Goal: Entertainment & Leisure: Consume media (video, audio)

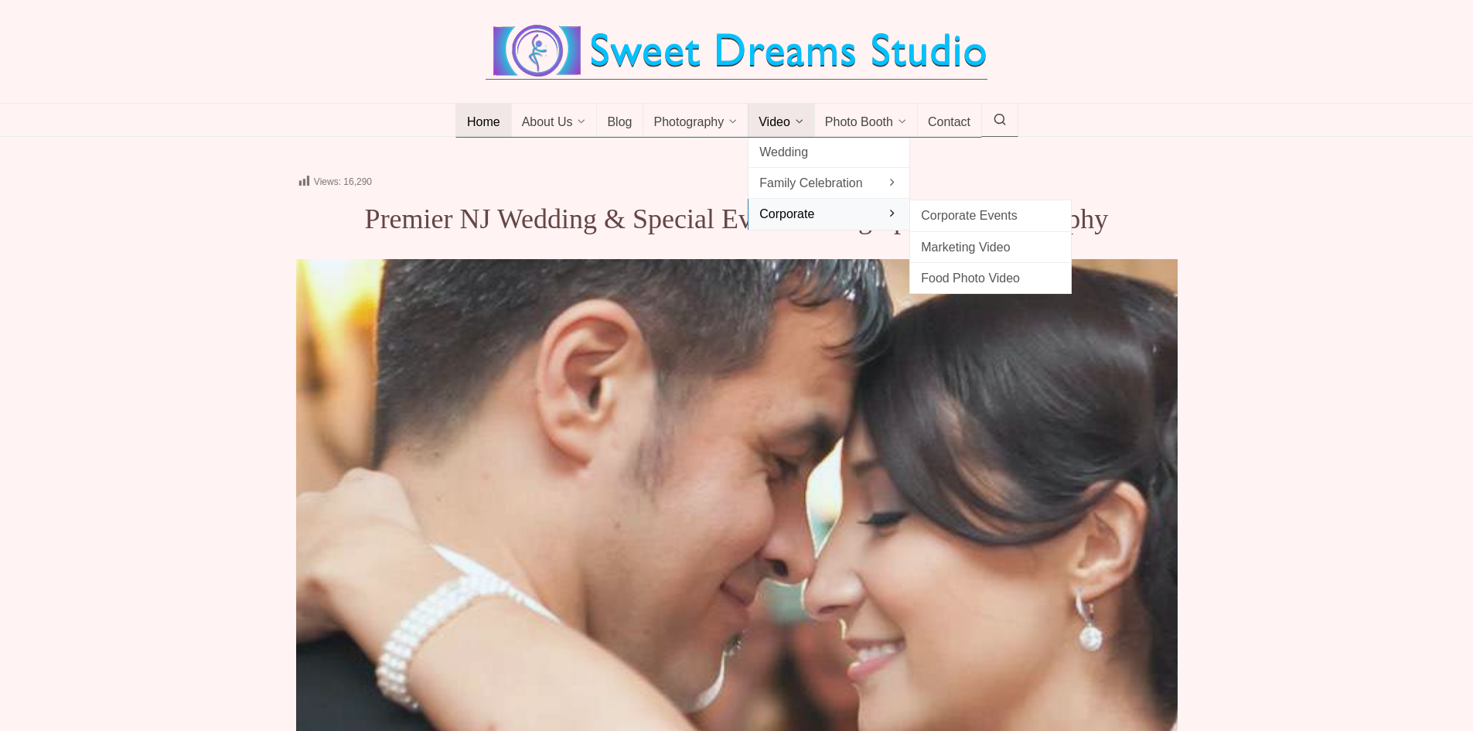
click at [803, 210] on span "Corporate" at bounding box center [828, 213] width 139 height 21
click at [956, 250] on span "Marketing Video" at bounding box center [990, 247] width 139 height 21
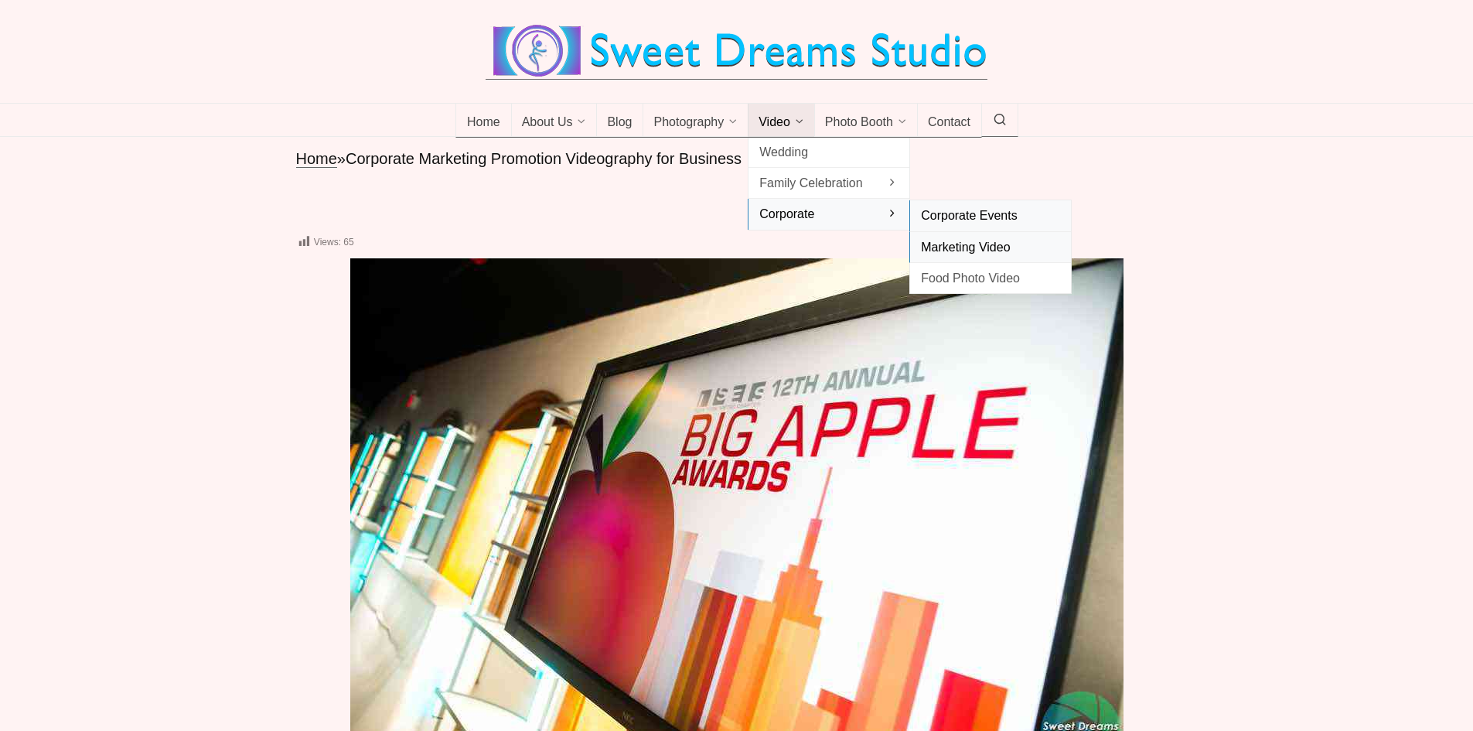
click at [924, 213] on span "Corporate Events" at bounding box center [990, 215] width 139 height 21
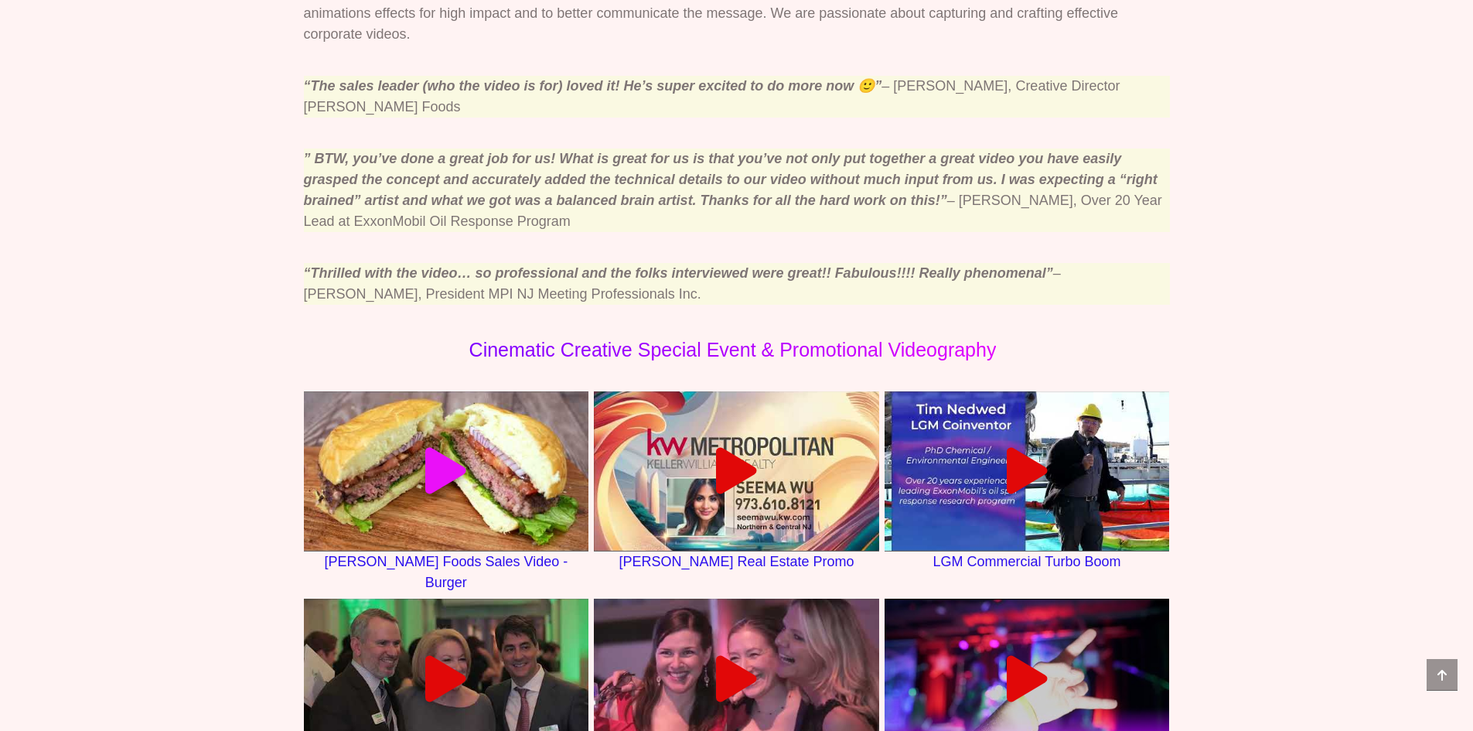
scroll to position [928, 0]
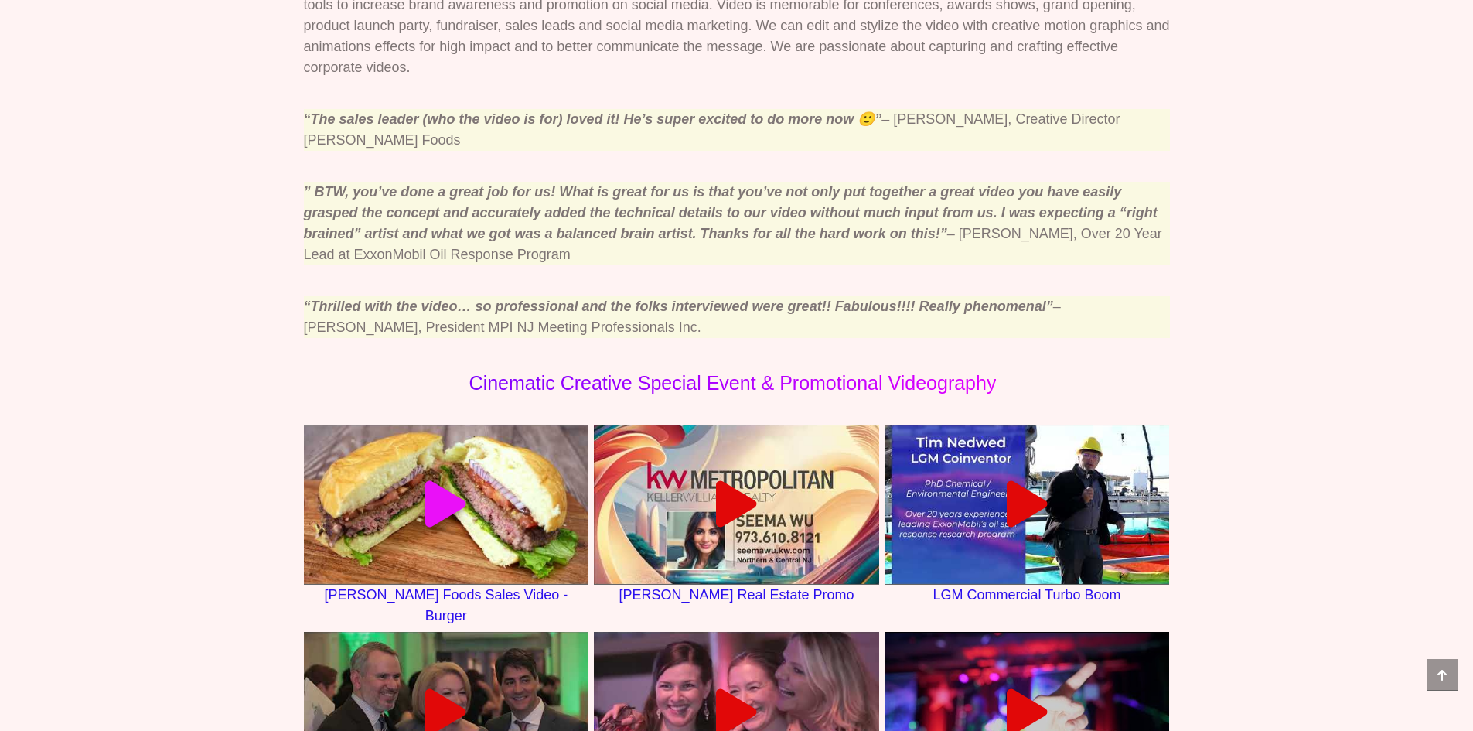
click at [458, 481] on icon at bounding box center [446, 504] width 46 height 46
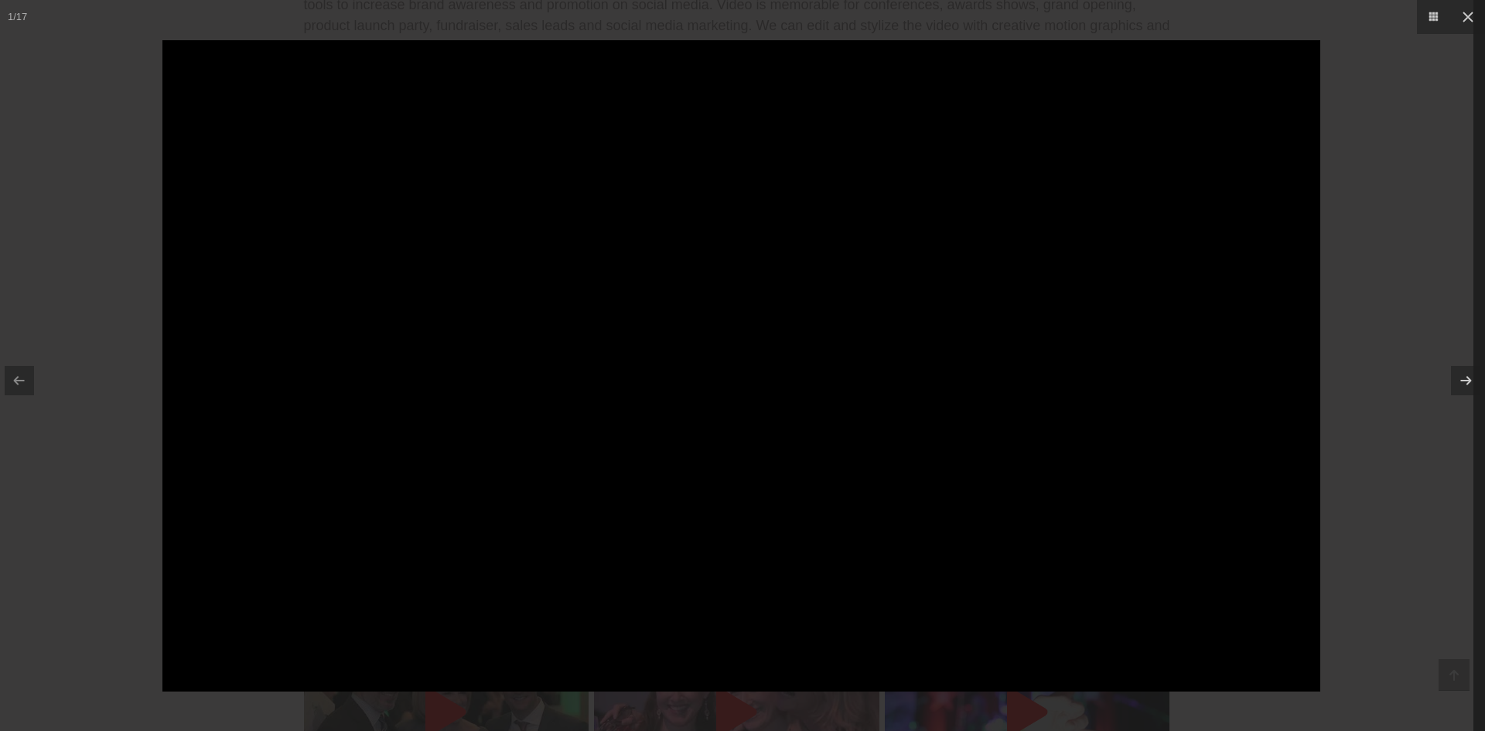
click at [1415, 563] on div at bounding box center [742, 365] width 1485 height 731
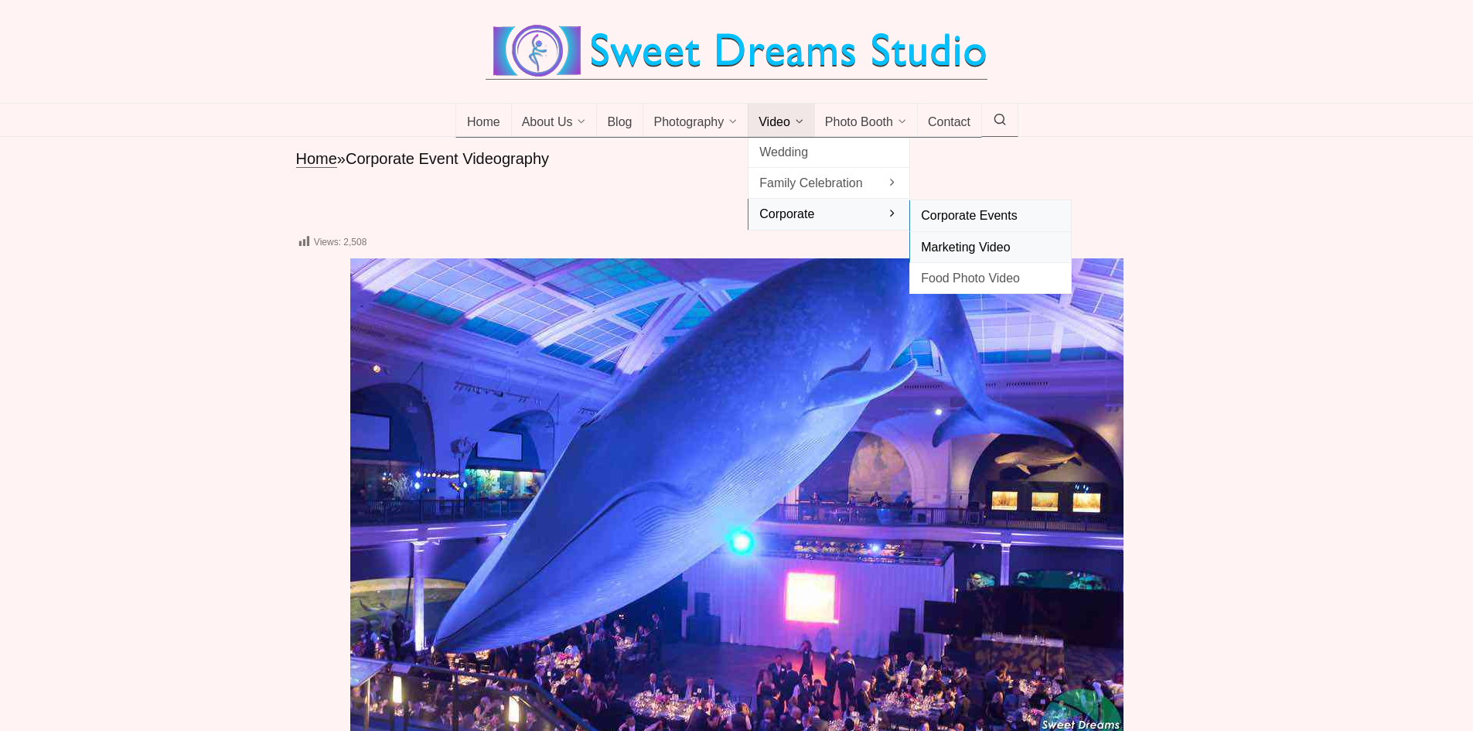
click at [939, 246] on span "Marketing Video" at bounding box center [990, 247] width 139 height 21
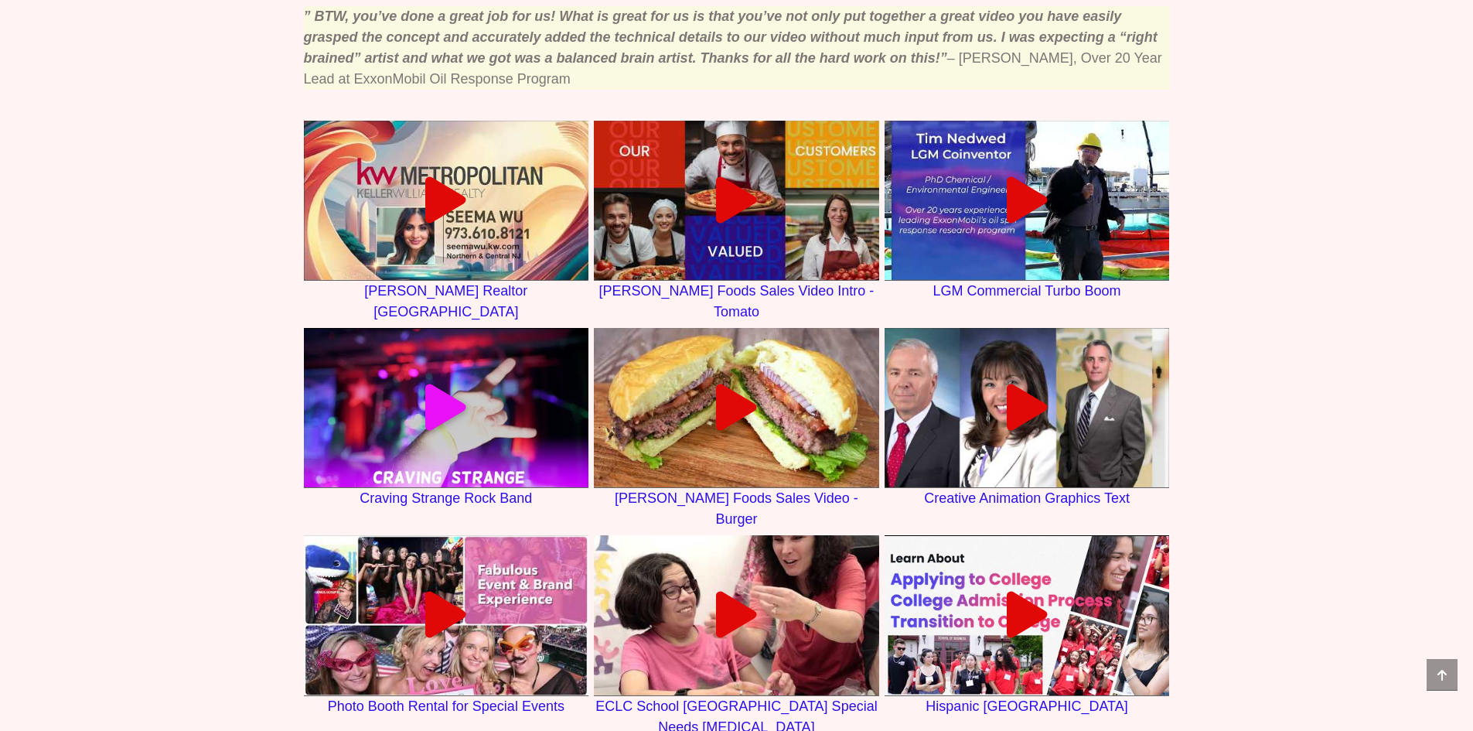
click at [432, 384] on icon at bounding box center [446, 407] width 46 height 46
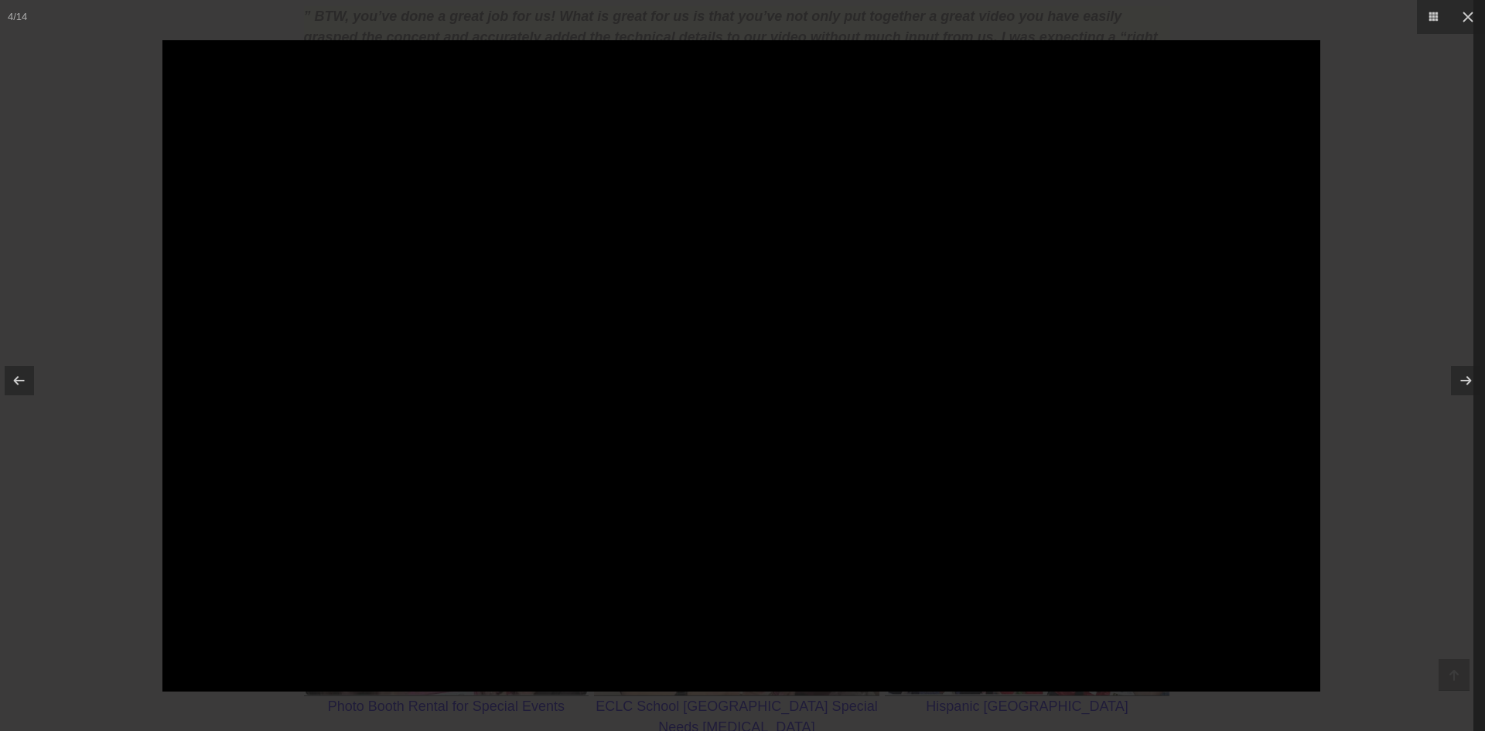
click at [1447, 606] on div at bounding box center [742, 365] width 1485 height 731
